Goal: Information Seeking & Learning: Learn about a topic

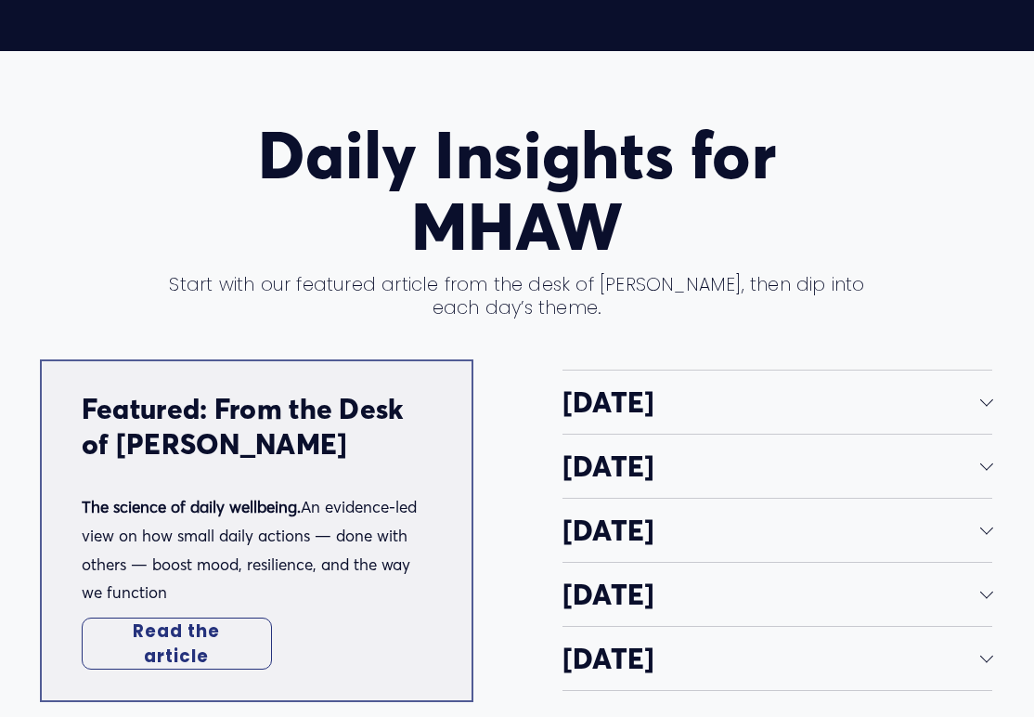
scroll to position [3055, 0]
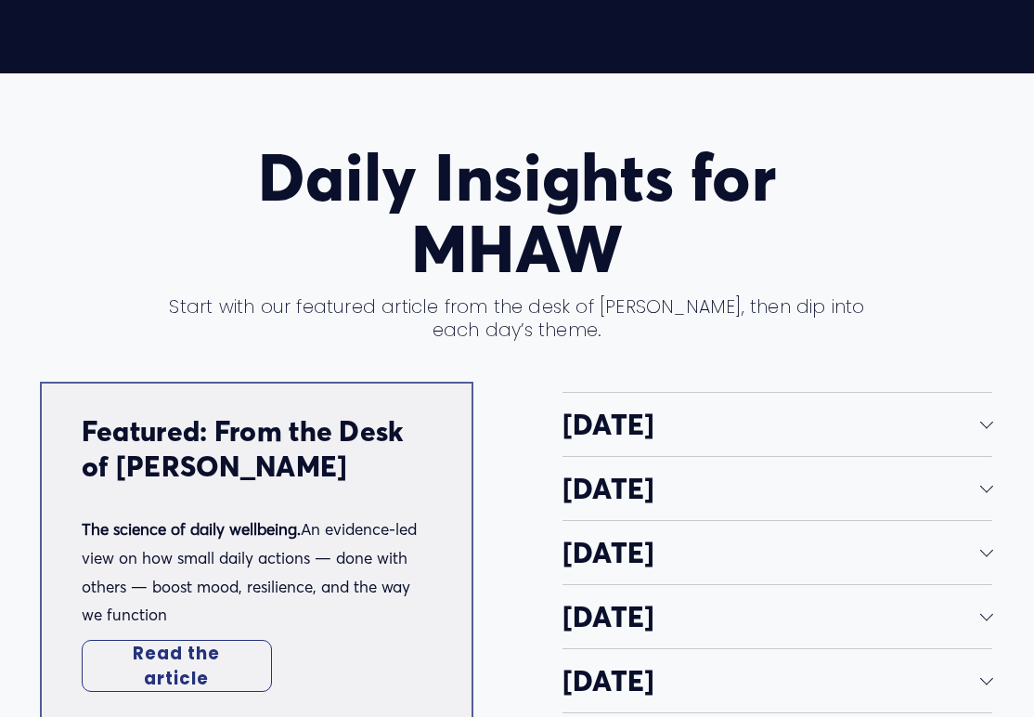
click at [988, 416] on div at bounding box center [985, 422] width 13 height 13
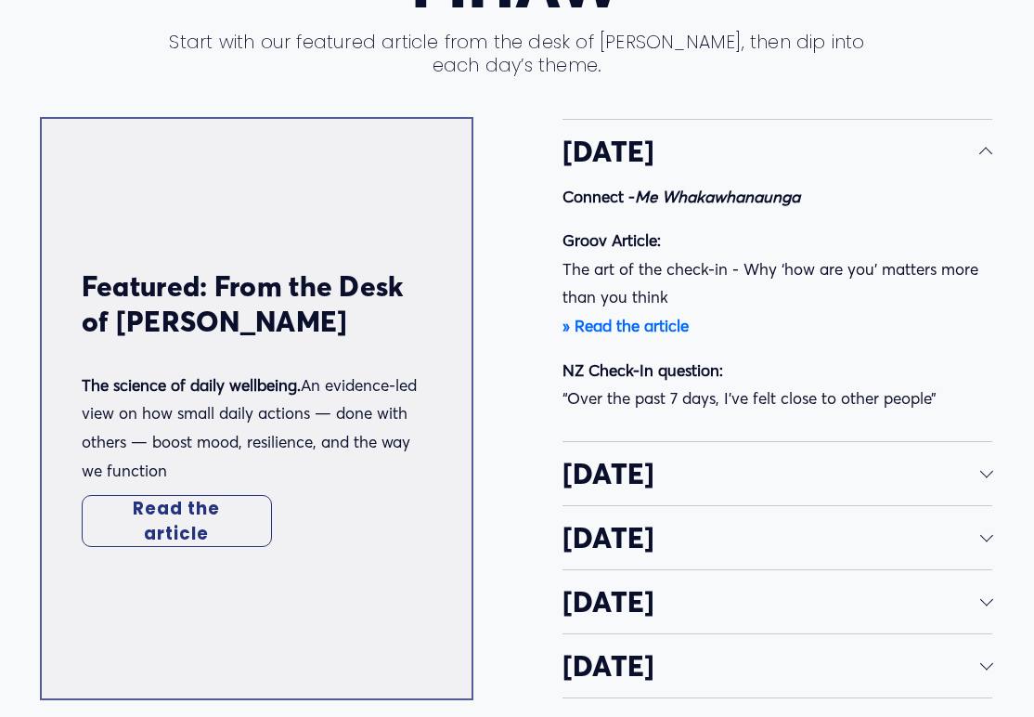
scroll to position [3426, 0]
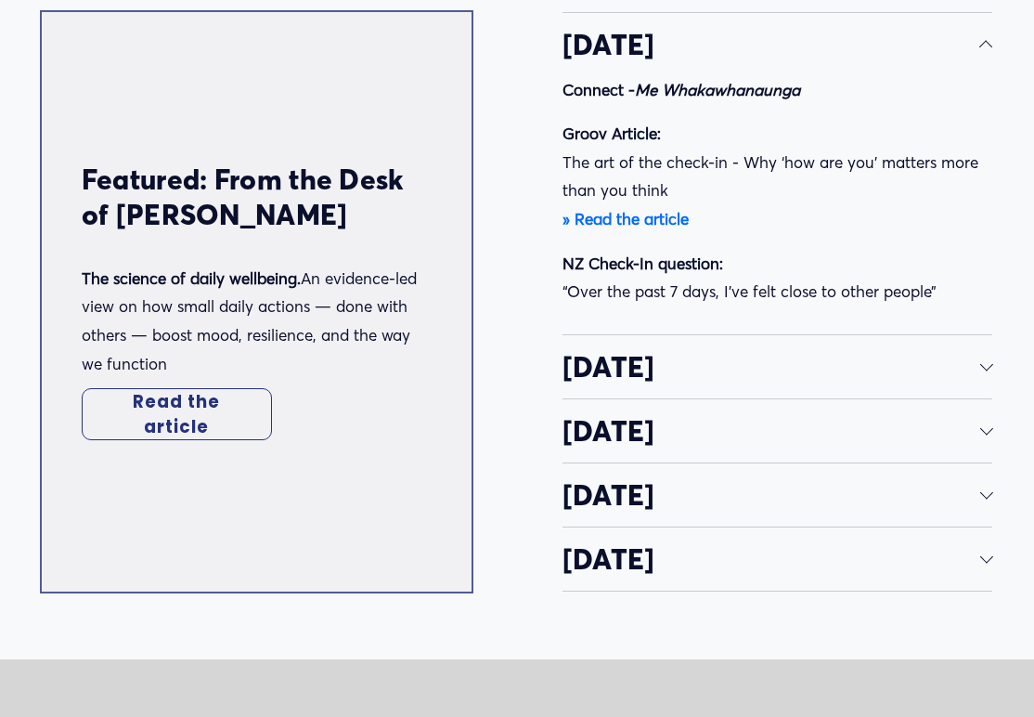
click at [979, 367] on div at bounding box center [985, 366] width 13 height 13
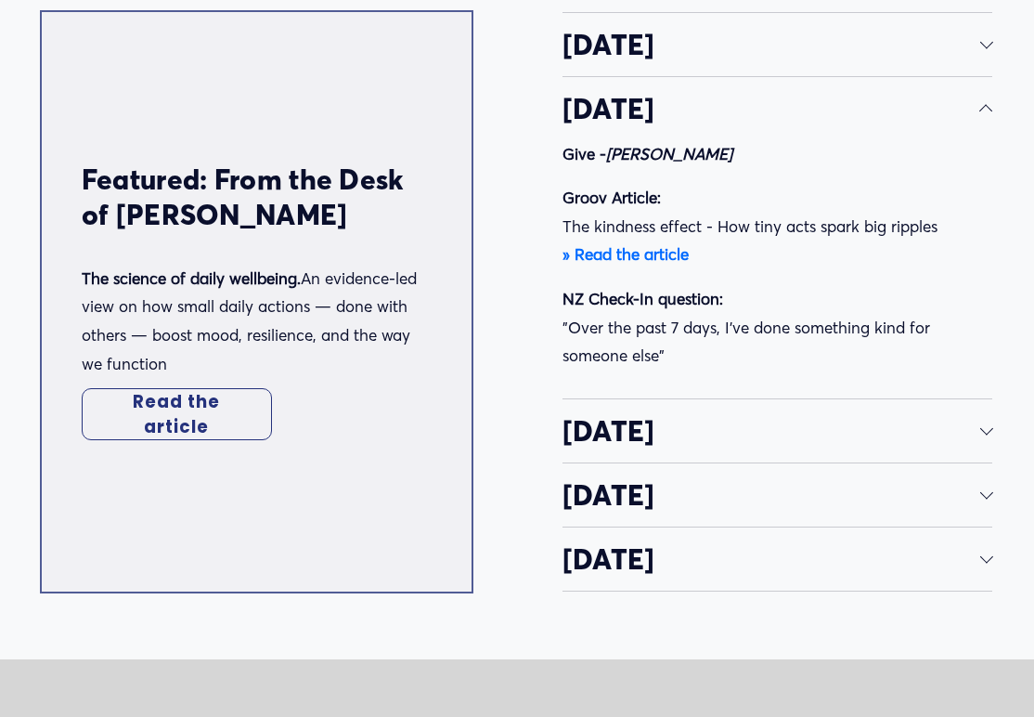
click at [194, 397] on link "Read the article" at bounding box center [177, 414] width 190 height 52
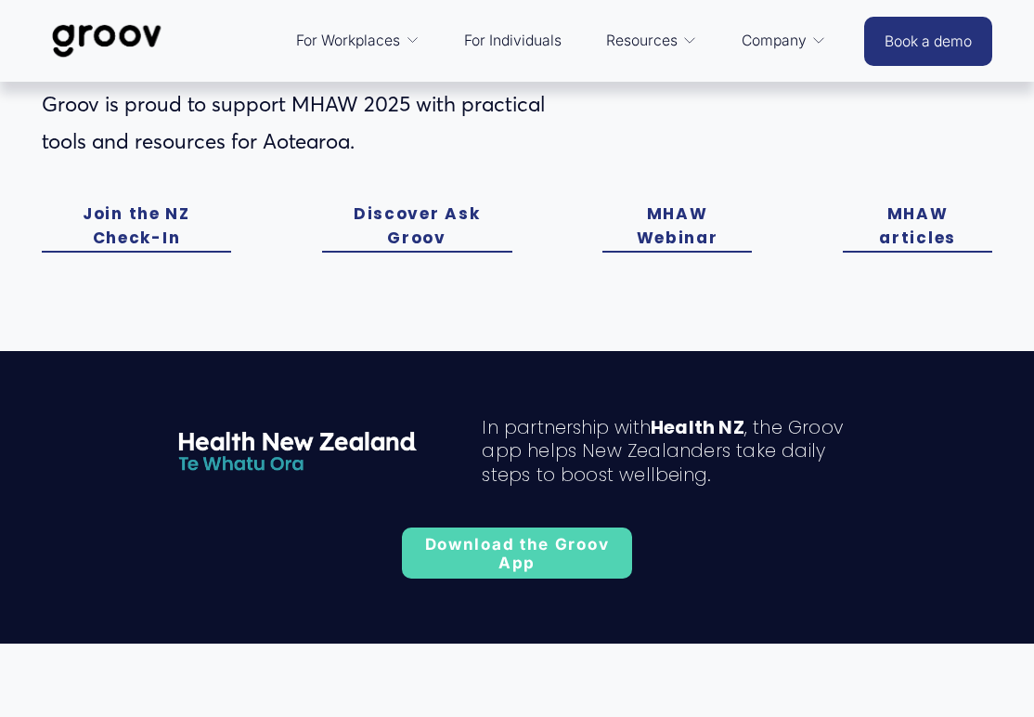
scroll to position [407, 0]
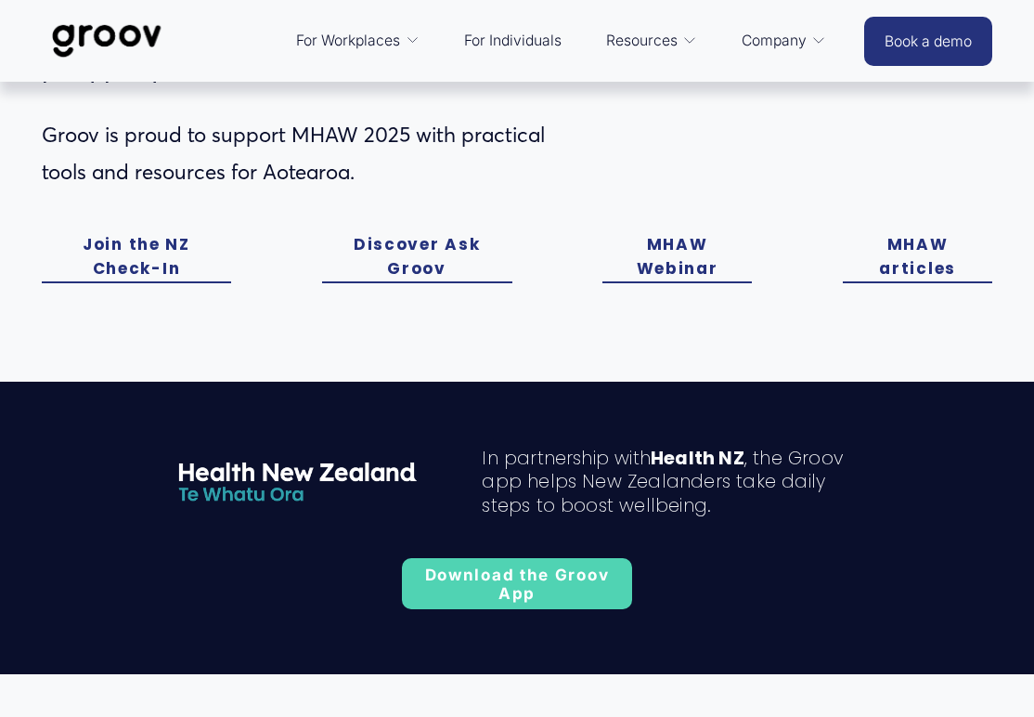
click at [929, 247] on link "MHAW articles" at bounding box center [918, 257] width 150 height 51
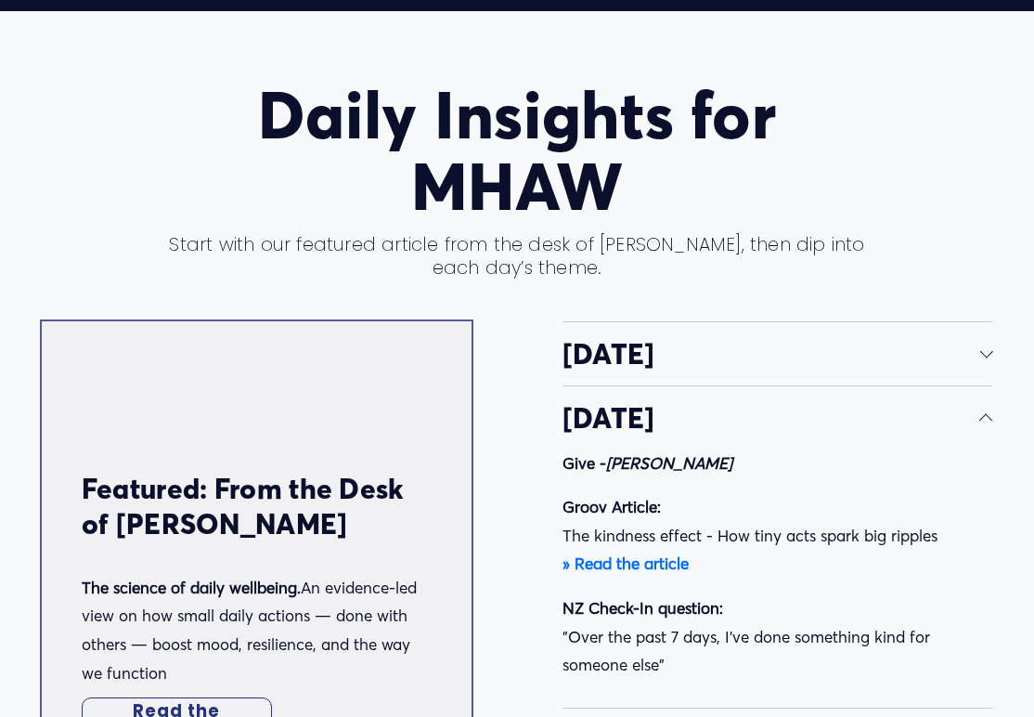
scroll to position [3120, 0]
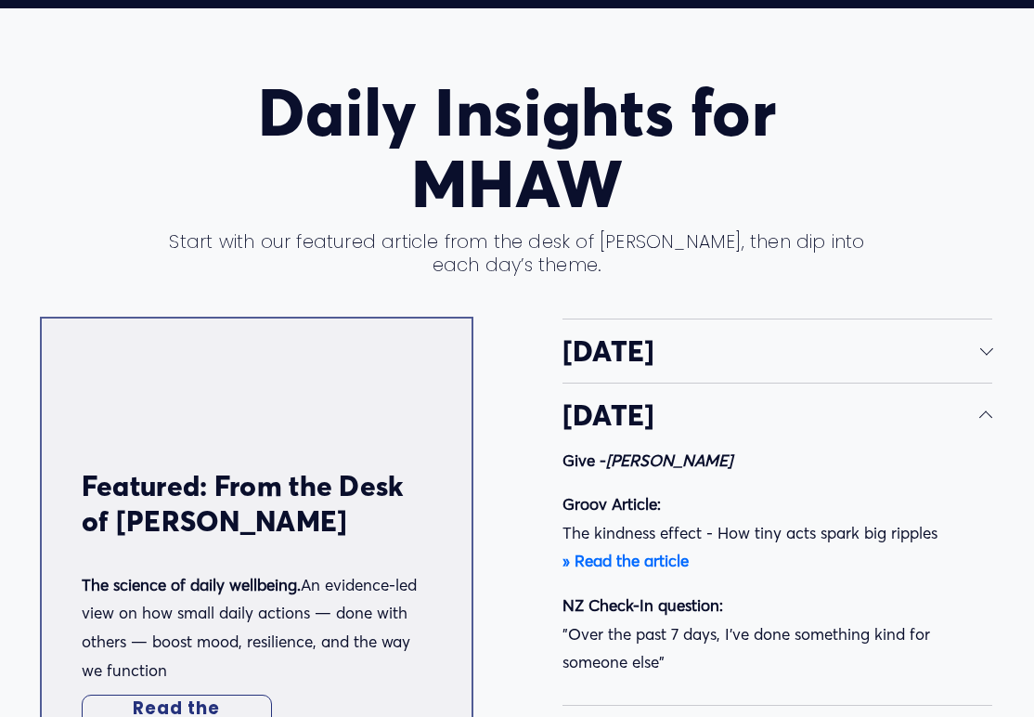
drag, startPoint x: 563, startPoint y: 178, endPoint x: 475, endPoint y: 44, distance: 160.9
click at [564, 178] on h1 "Daily Insights for MHAW" at bounding box center [517, 148] width 711 height 143
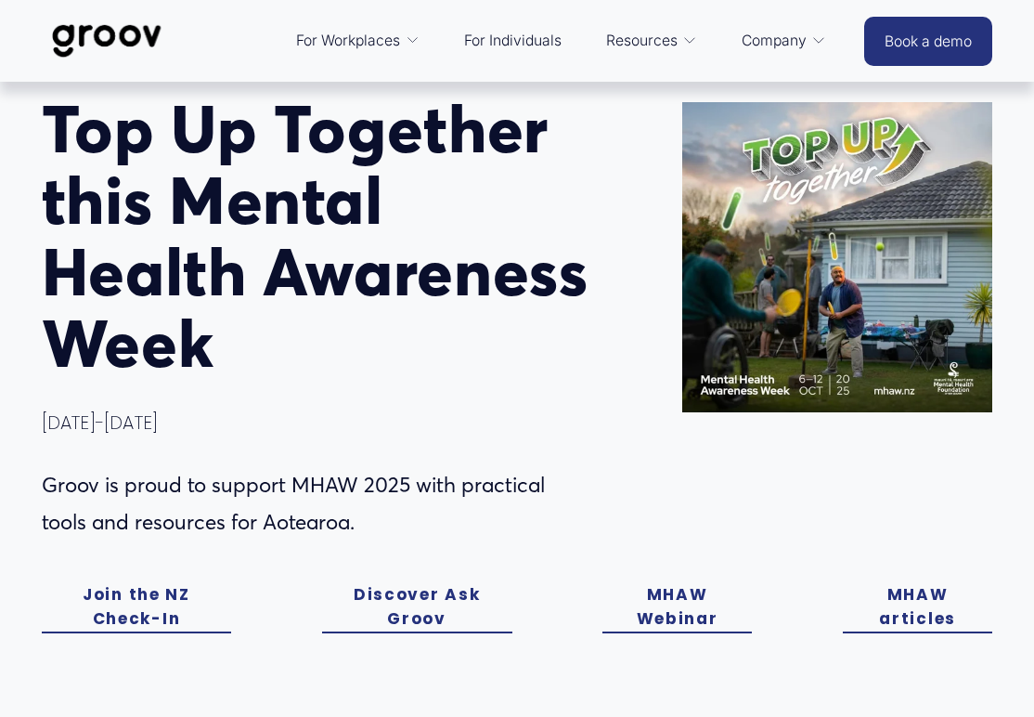
scroll to position [0, 0]
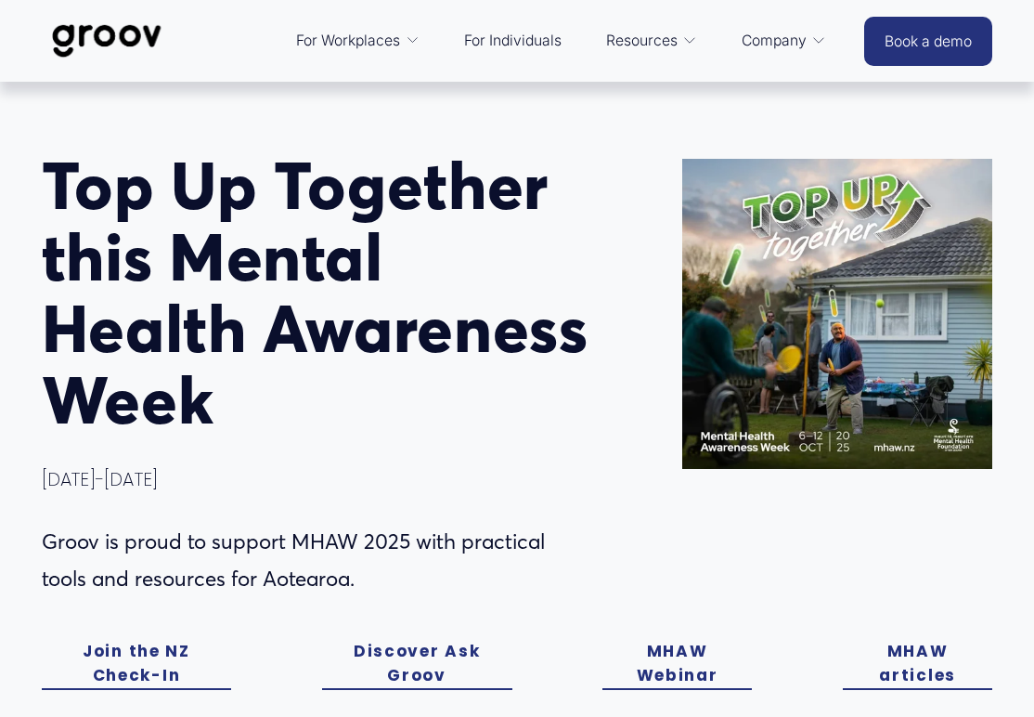
click at [112, 32] on img at bounding box center [107, 40] width 131 height 61
click at [332, 256] on h1 "T op Up Together this Mental Health Awareness Week" at bounding box center [317, 293] width 550 height 286
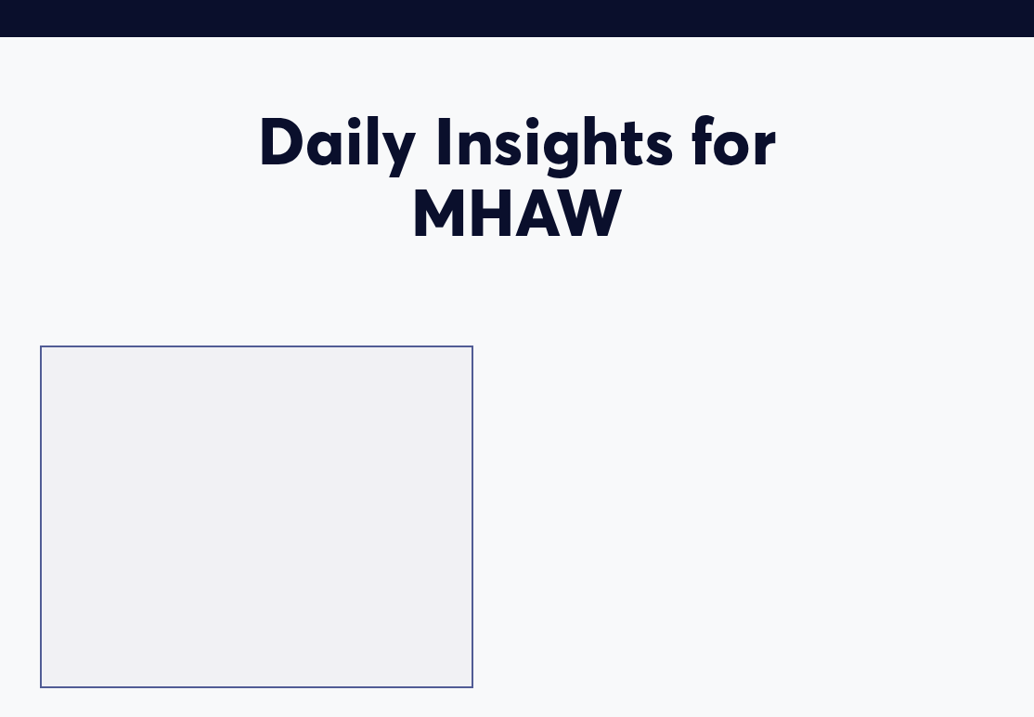
scroll to position [3120, 0]
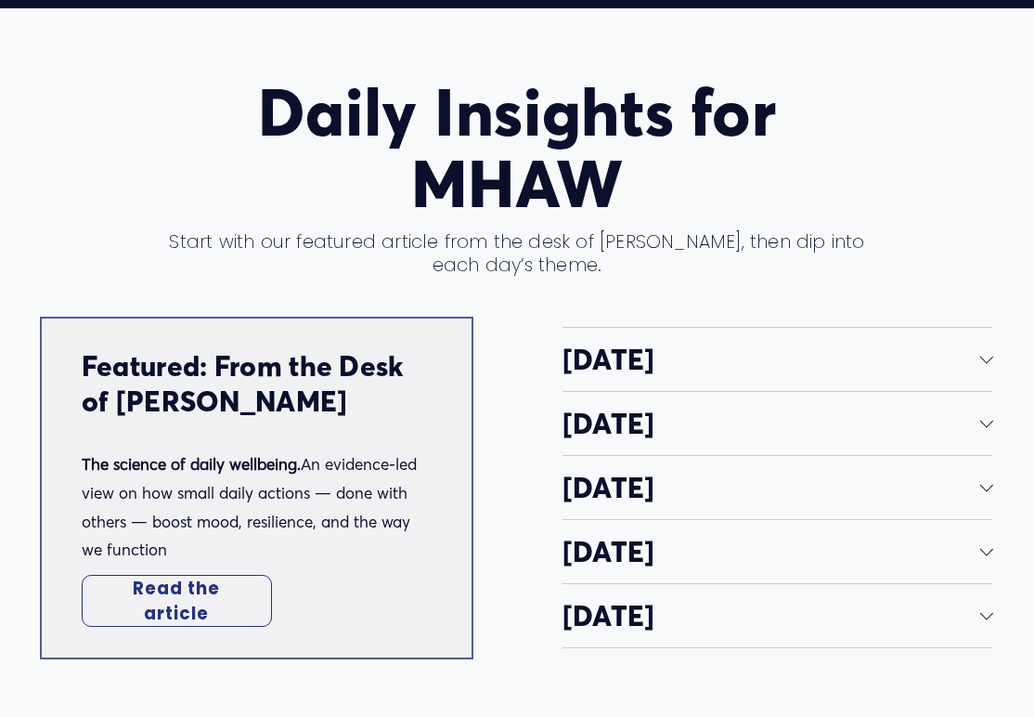
click at [222, 135] on h1 "Daily Insights for MHAW" at bounding box center [517, 148] width 711 height 143
click at [260, 179] on h1 "Daily Insights for MHAW" at bounding box center [517, 148] width 711 height 143
click at [165, 113] on h1 "Daily Insights for MHAW" at bounding box center [517, 148] width 711 height 143
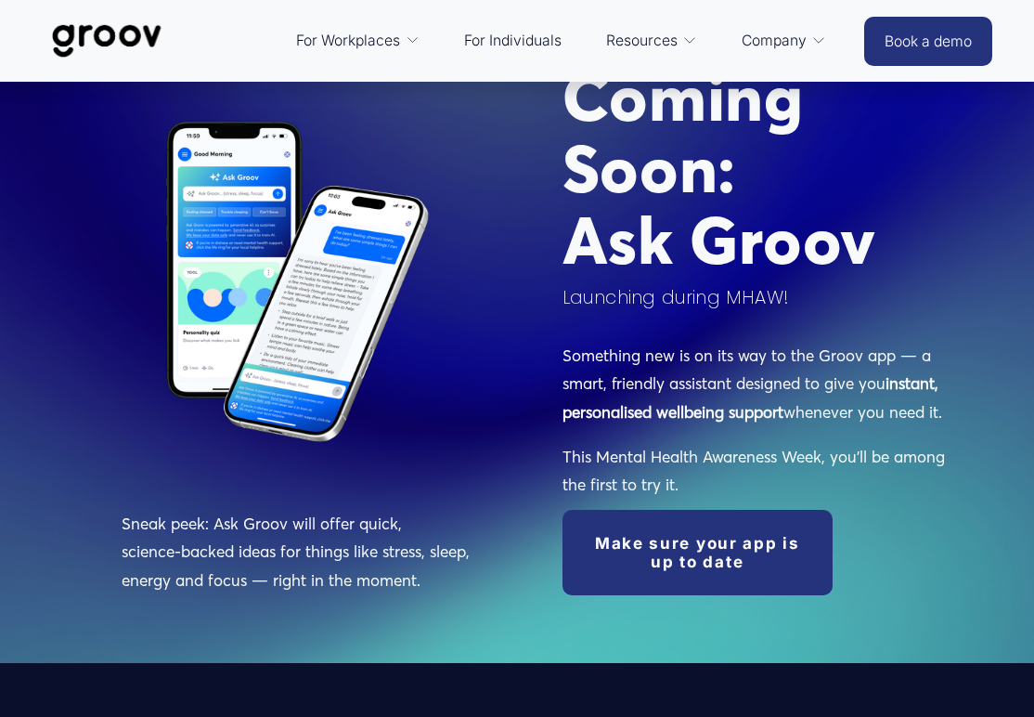
scroll to position [1542, 0]
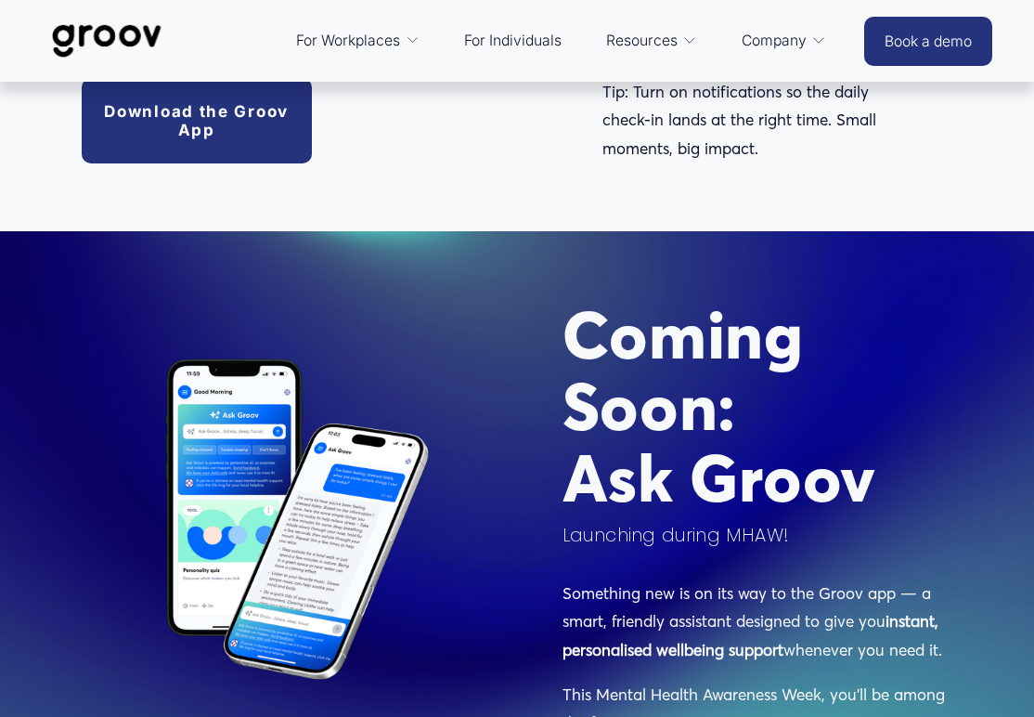
click at [118, 31] on img at bounding box center [107, 40] width 131 height 61
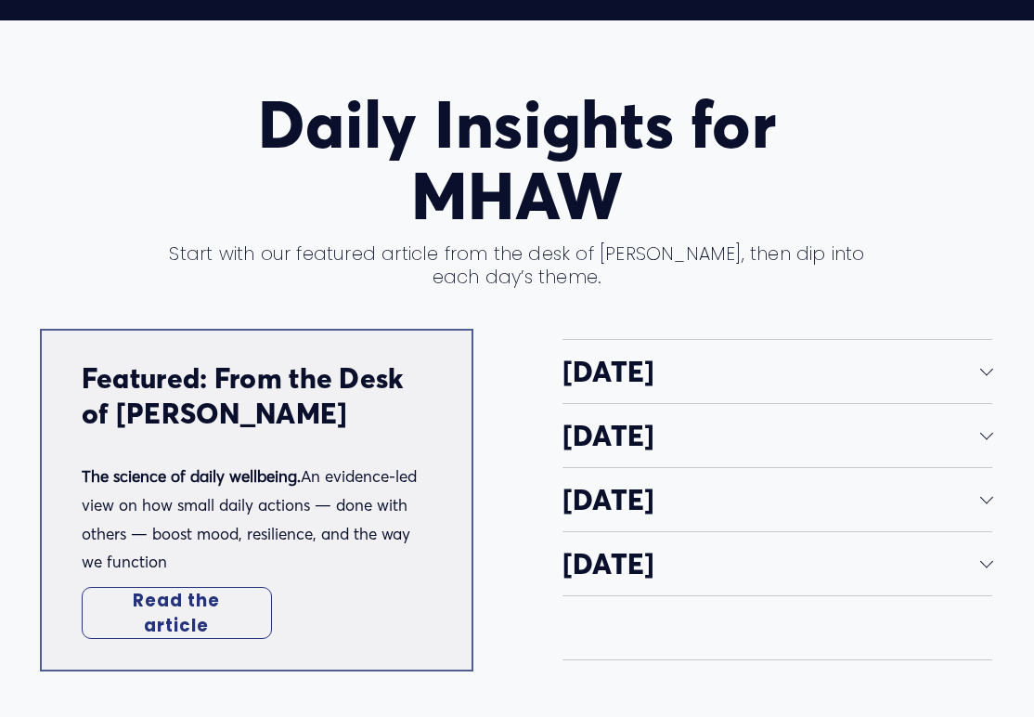
scroll to position [3120, 0]
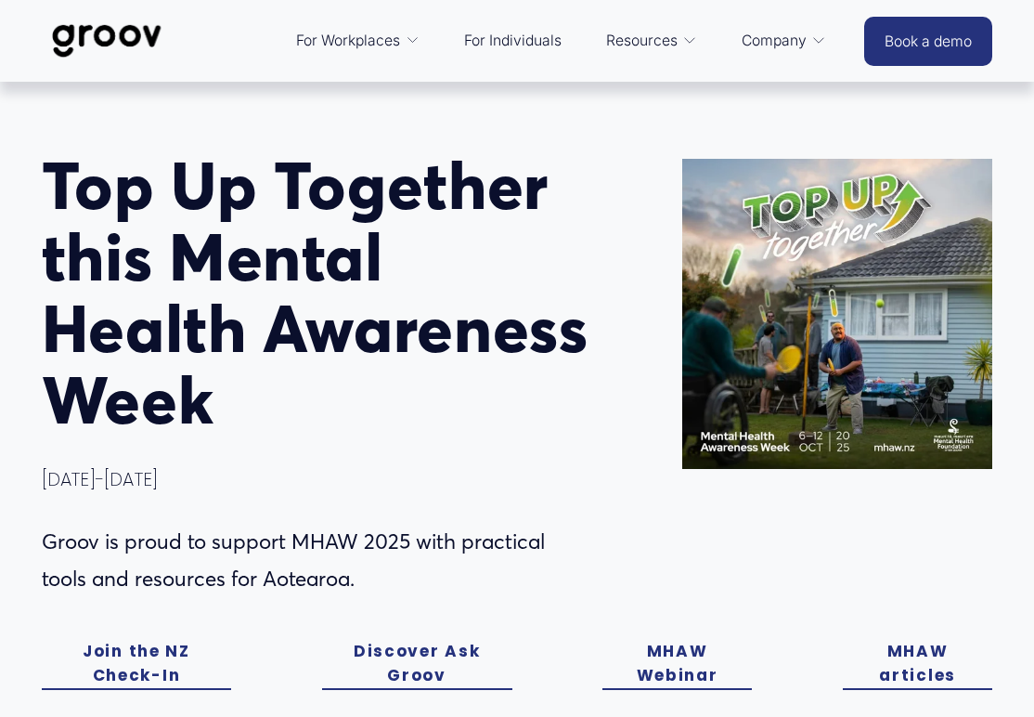
drag, startPoint x: 492, startPoint y: 280, endPoint x: 419, endPoint y: 200, distance: 109.1
click at [492, 280] on h1 "T op Up Together this Mental Health Awareness Week" at bounding box center [317, 293] width 550 height 286
drag, startPoint x: 358, startPoint y: 3, endPoint x: 198, endPoint y: 149, distance: 217.5
click at [207, 165] on h1 "T op Up Together this Mental Health Awareness Week" at bounding box center [317, 293] width 550 height 286
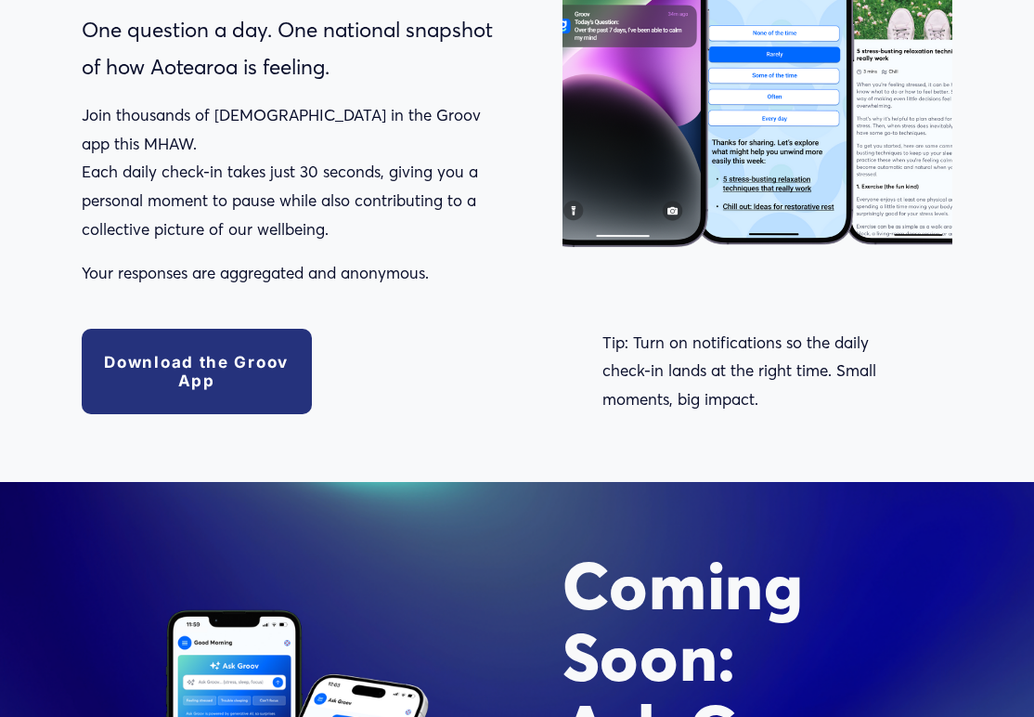
scroll to position [1300, 0]
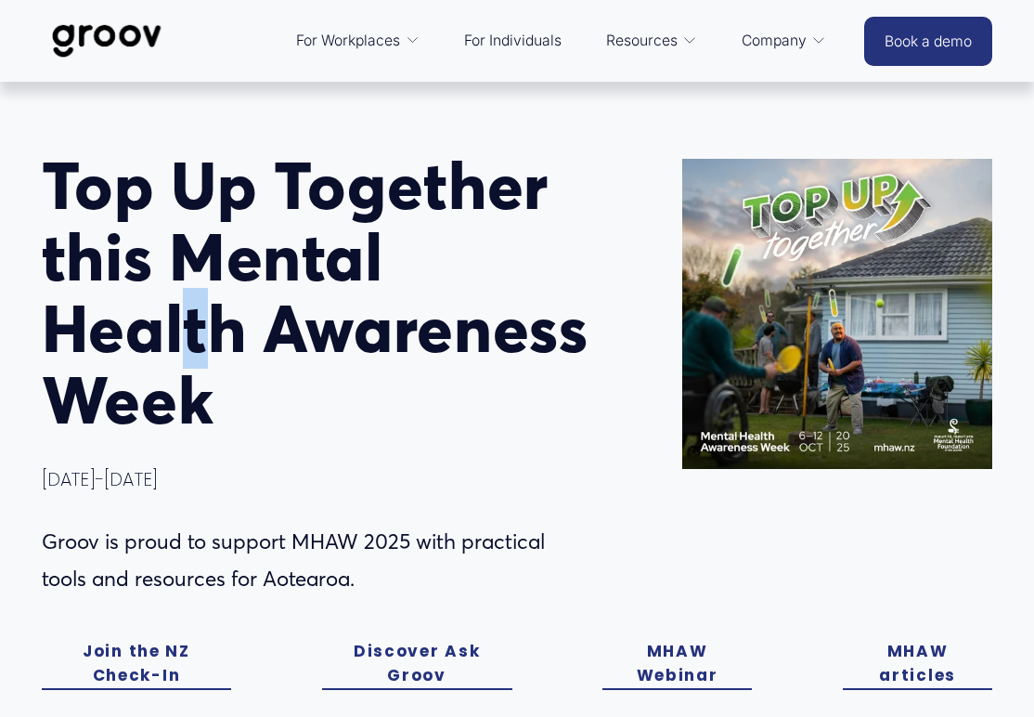
click at [199, 367] on h1 "T op Up Together this Mental Health Awareness Week" at bounding box center [317, 293] width 550 height 286
click at [274, 150] on h1 "T op Up Together this Mental Health Awareness Week" at bounding box center [317, 293] width 550 height 286
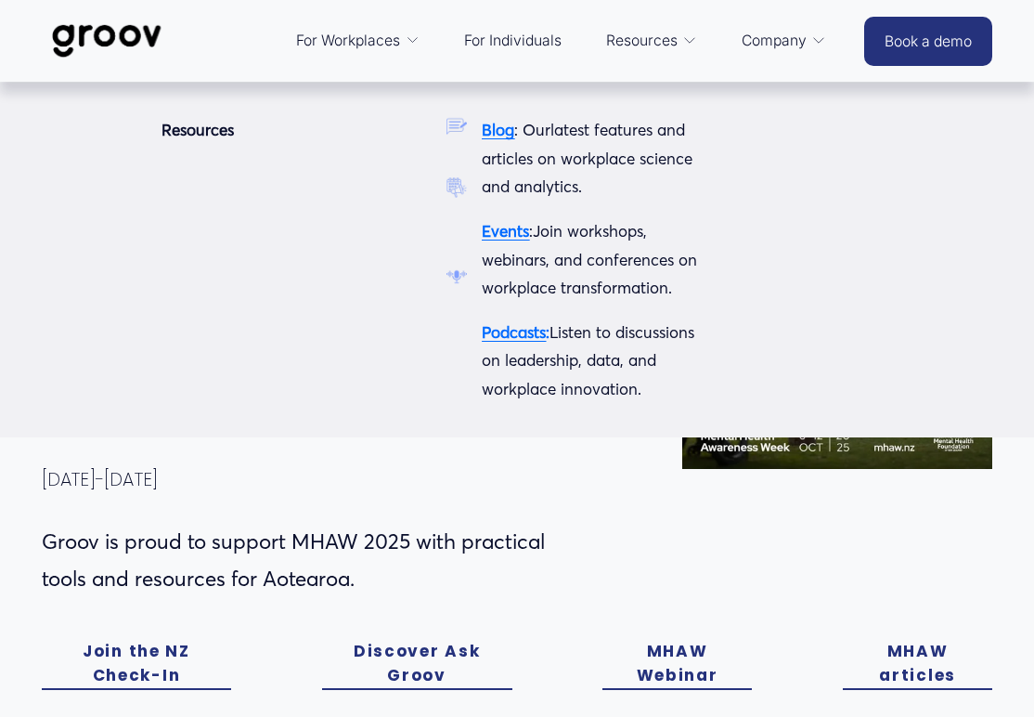
click at [675, 39] on link "Resources" at bounding box center [652, 41] width 110 height 45
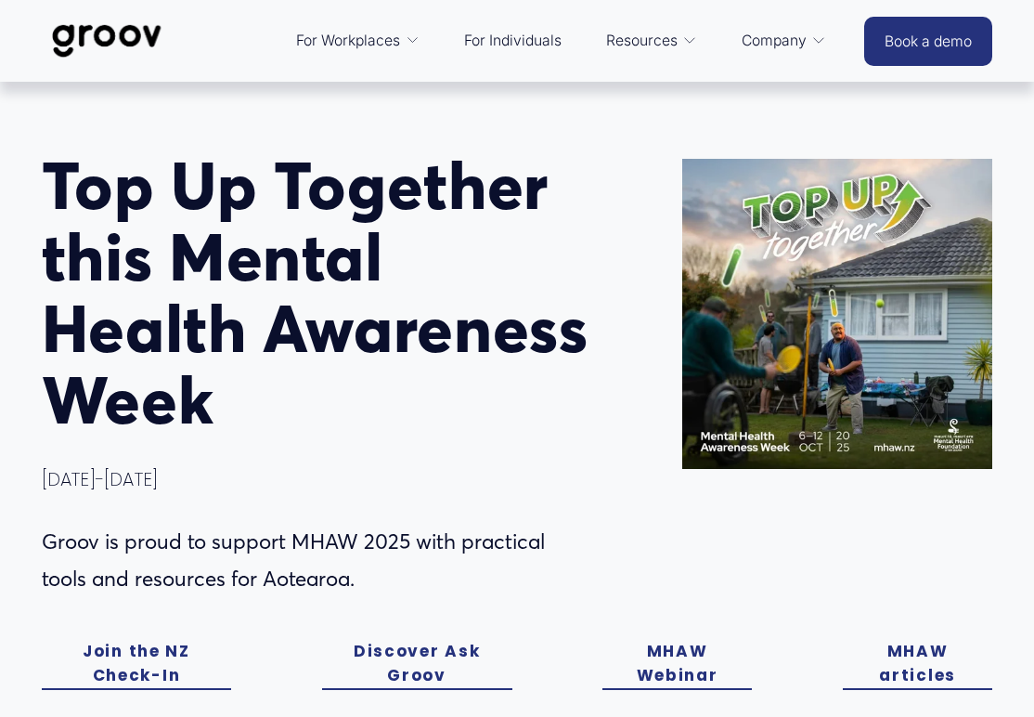
click at [125, 674] on link "Join the NZ Check-In" at bounding box center [137, 664] width 190 height 51
click at [534, 286] on h1 "T op Up Together this Mental Health Awareness Week" at bounding box center [317, 293] width 550 height 286
